Goal: Task Accomplishment & Management: Manage account settings

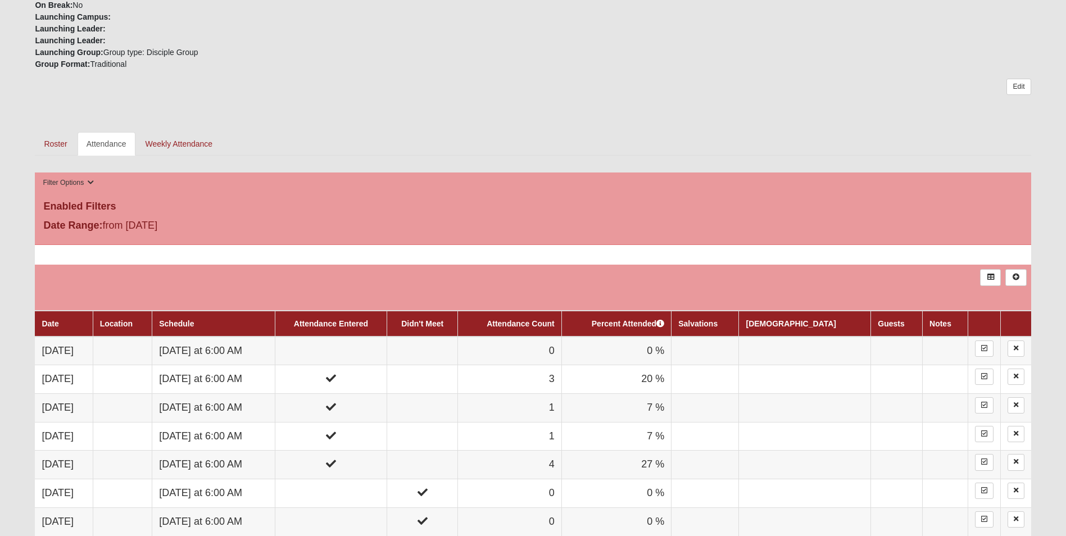
scroll to position [450, 0]
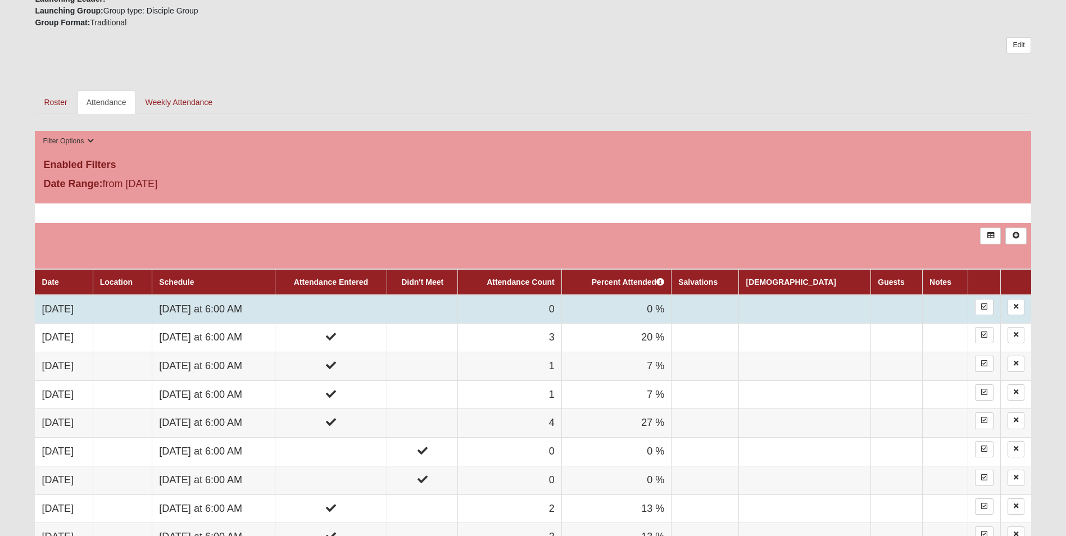
click at [140, 308] on td at bounding box center [123, 309] width 60 height 29
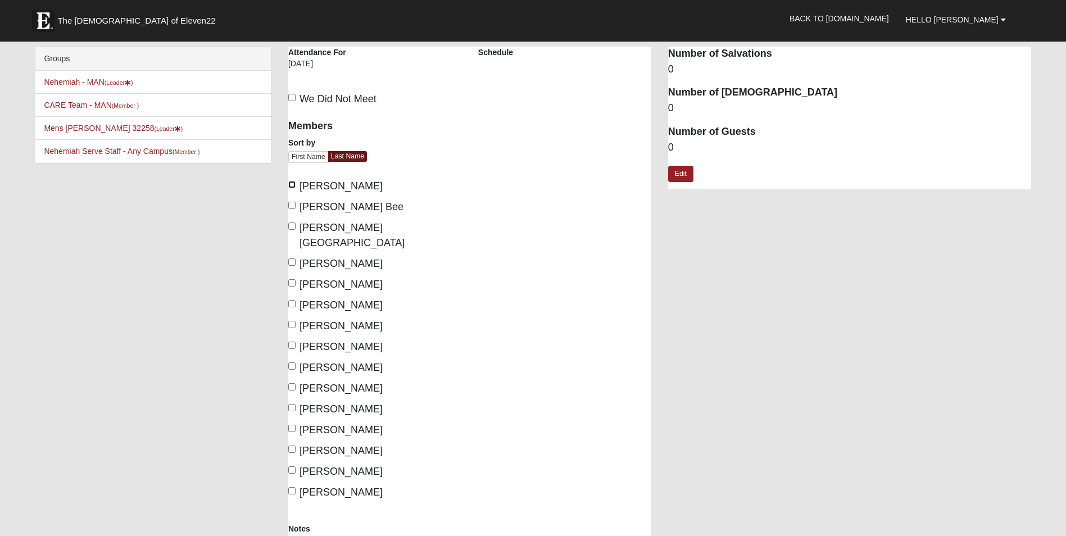
click at [293, 183] on input "[PERSON_NAME]" at bounding box center [291, 184] width 7 height 7
checkbox input "true"
click at [292, 259] on input "[PERSON_NAME]" at bounding box center [291, 262] width 7 height 7
checkbox input "true"
click at [289, 363] on input "[PERSON_NAME]" at bounding box center [291, 366] width 7 height 7
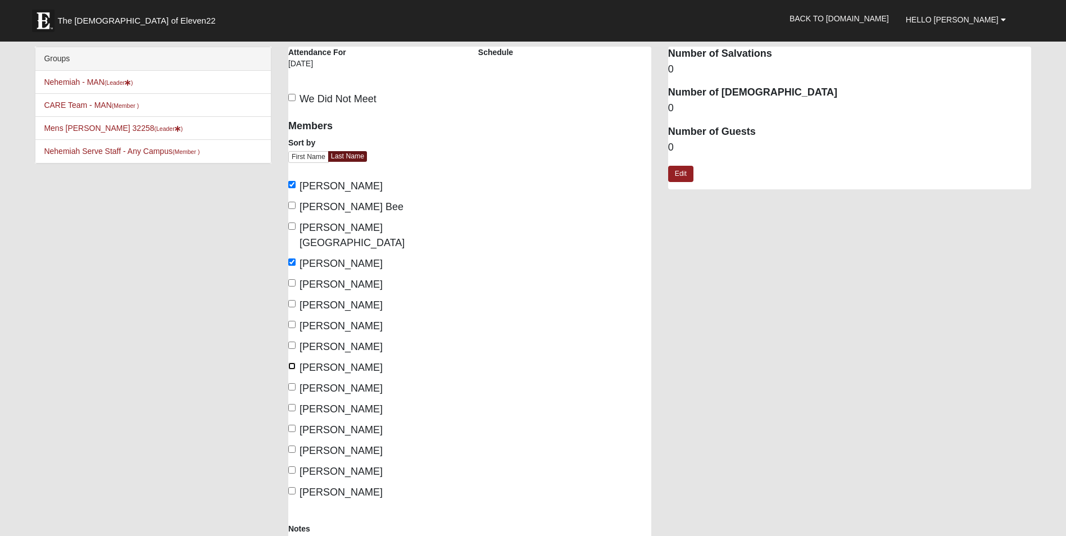
checkbox input "true"
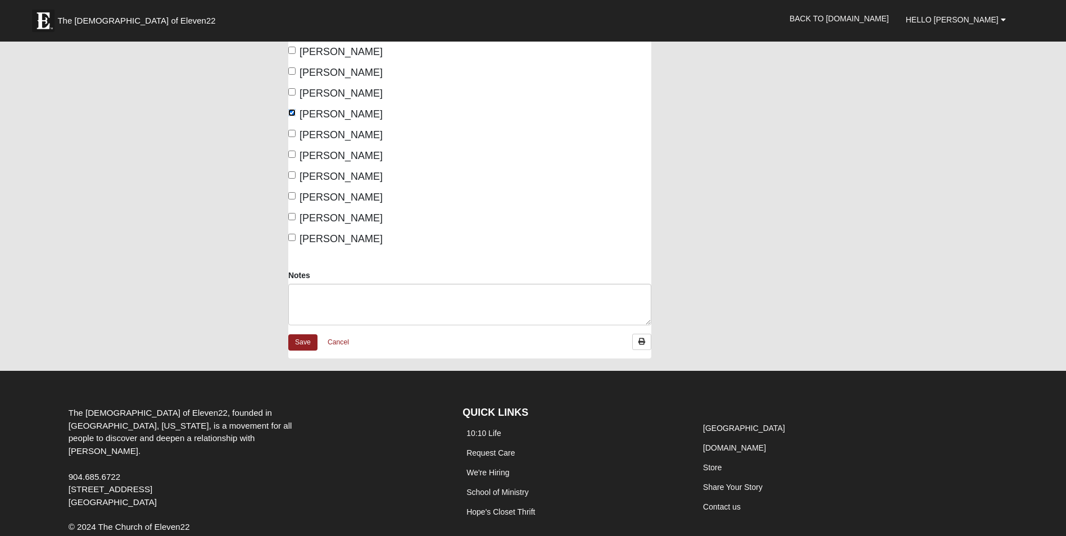
scroll to position [281, 0]
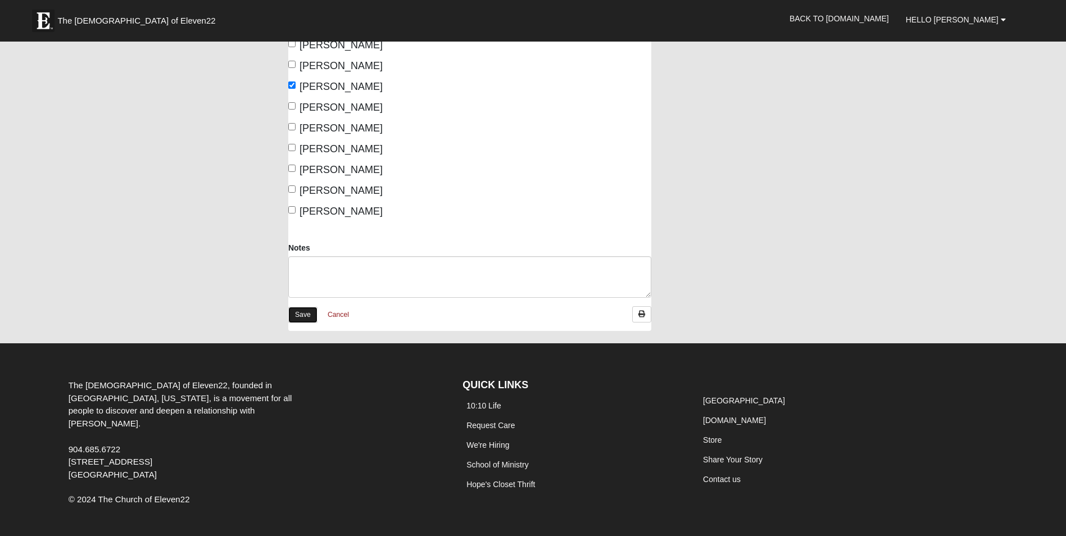
click at [307, 307] on link "Save" at bounding box center [302, 315] width 29 height 16
